Goal: Navigation & Orientation: Find specific page/section

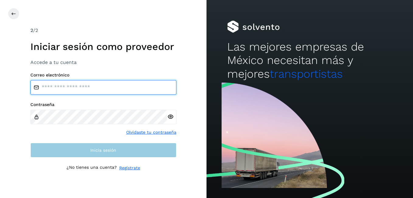
type input "**********"
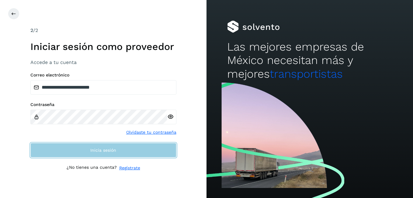
click at [113, 156] on button "Inicia sesión" at bounding box center [103, 150] width 146 height 15
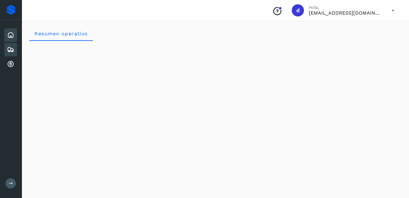
click at [9, 50] on icon at bounding box center [10, 49] width 7 height 7
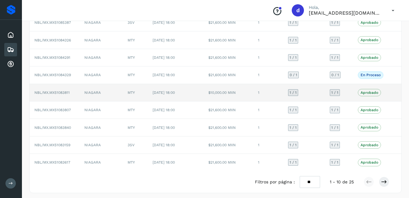
scroll to position [84, 0]
